Goal: Task Accomplishment & Management: Use online tool/utility

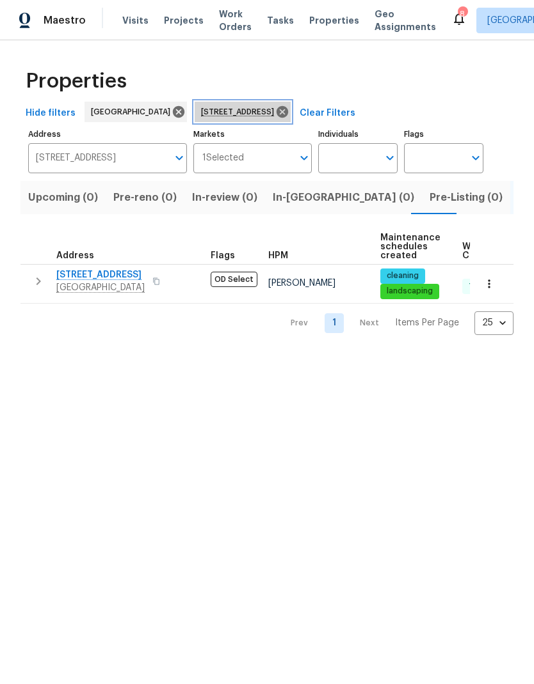
click at [288, 111] on icon at bounding box center [282, 112] width 12 height 12
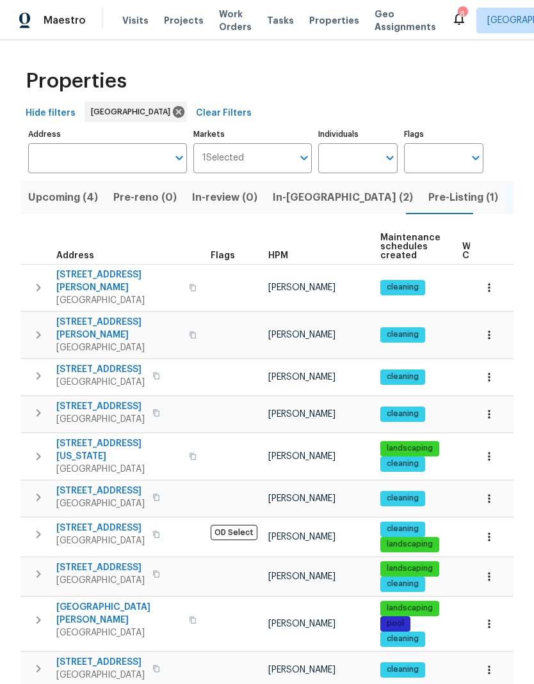
click at [428, 196] on span "Pre-Listing (1)" at bounding box center [463, 198] width 70 height 18
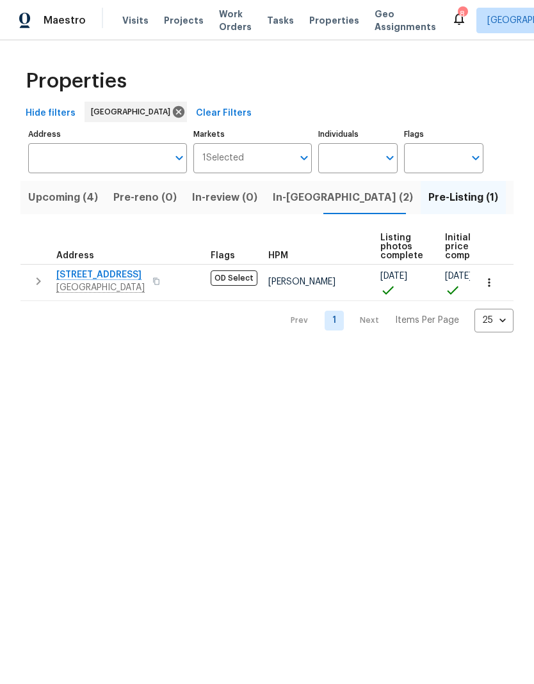
click at [100, 275] on span "[STREET_ADDRESS]" at bounding box center [100, 275] width 88 height 13
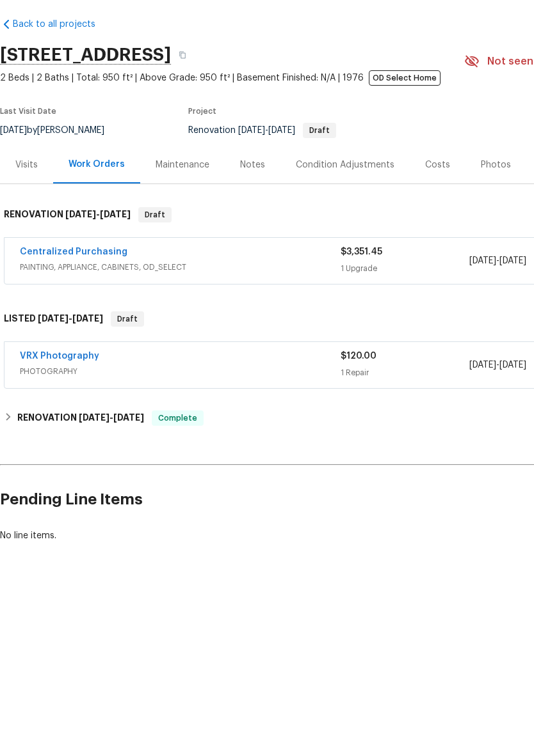
click at [486, 207] on div "Photos" at bounding box center [495, 213] width 30 height 13
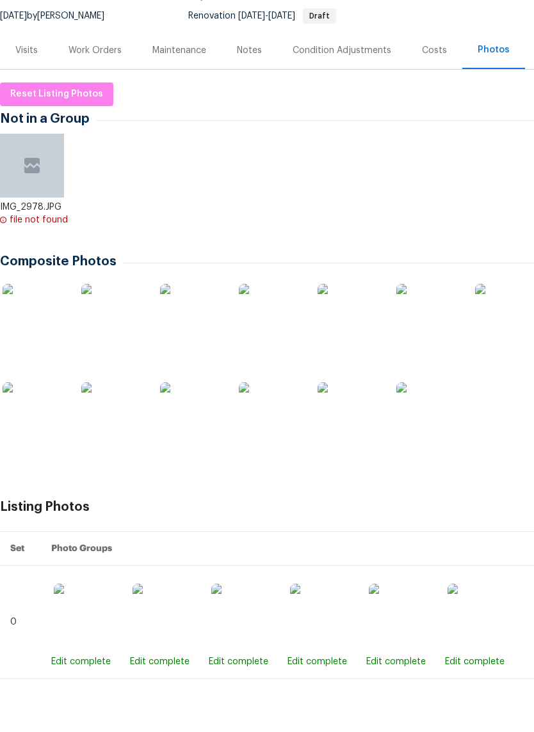
scroll to position [115, 0]
click at [37, 134] on span "Reset Listing Photos" at bounding box center [56, 142] width 93 height 16
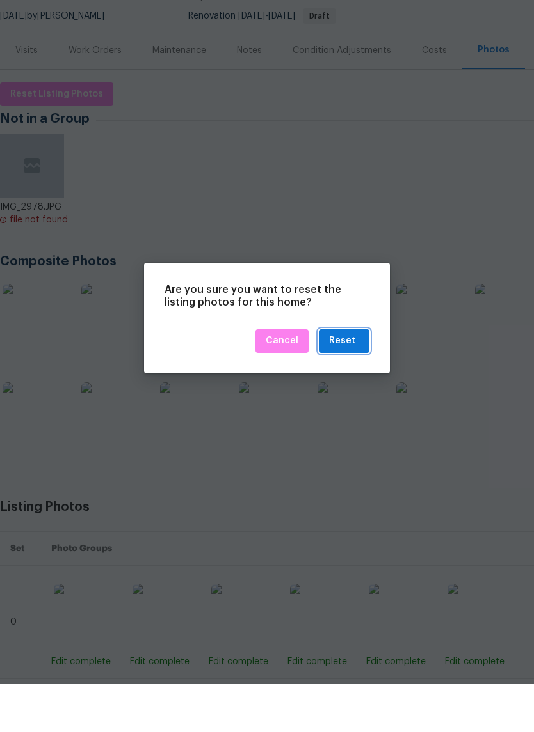
click at [340, 381] on div "Reset" at bounding box center [342, 389] width 26 height 16
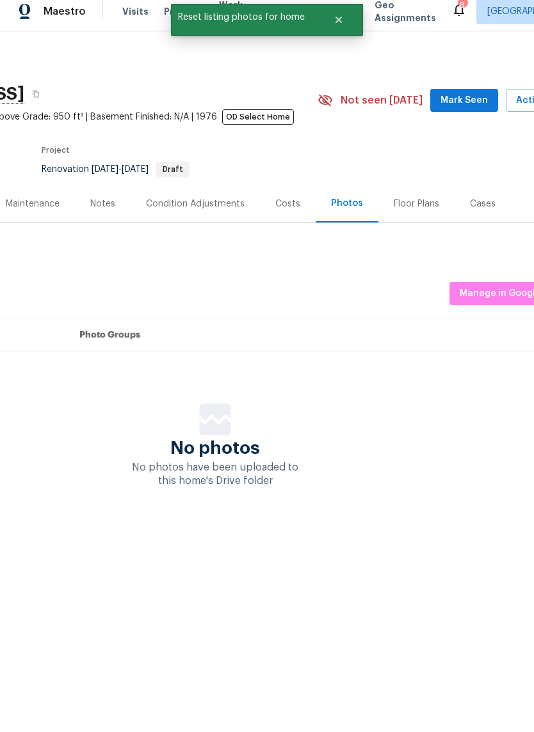
scroll to position [0, 157]
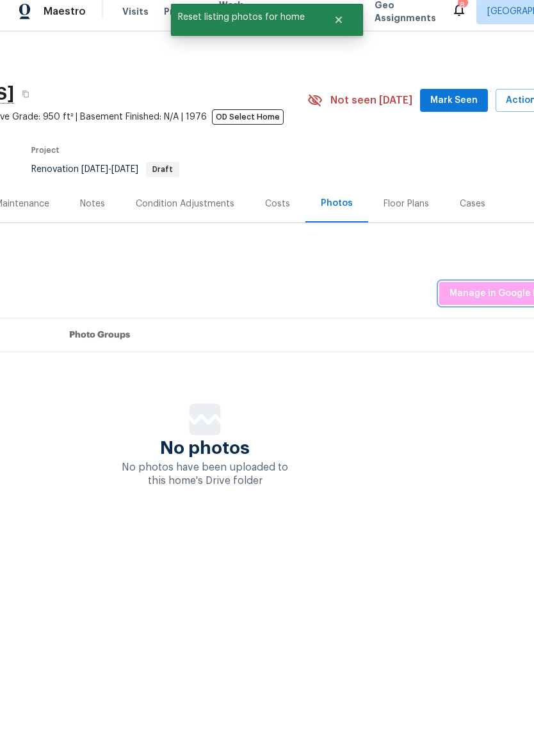
click at [501, 297] on span "Manage in Google Drive" at bounding box center [502, 303] width 107 height 16
